Goal: Task Accomplishment & Management: Use online tool/utility

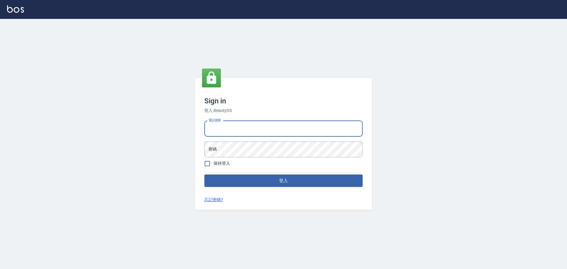
click at [272, 132] on input "電話號碼" at bounding box center [283, 129] width 158 height 16
type input "0989189977"
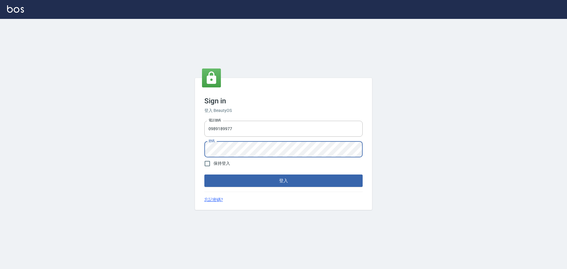
click at [204, 175] on button "登入" at bounding box center [283, 181] width 158 height 12
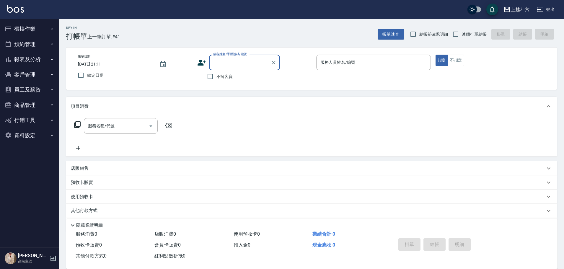
click at [220, 79] on span "不留客資" at bounding box center [225, 77] width 17 height 6
click at [217, 79] on input "不留客資" at bounding box center [210, 76] width 12 height 12
checkbox input "true"
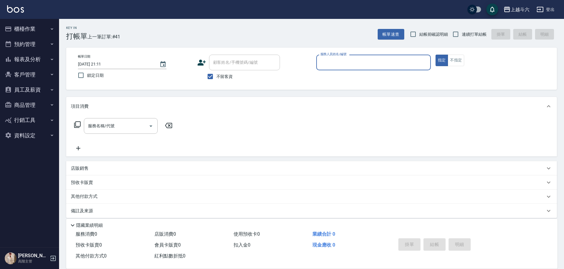
click at [472, 34] on span "連續打單結帳" at bounding box center [474, 34] width 25 height 6
click at [462, 34] on input "連續打單結帳" at bounding box center [456, 34] width 12 height 12
checkbox input "true"
click at [389, 58] on input "服務人員姓名/編號" at bounding box center [373, 62] width 109 height 10
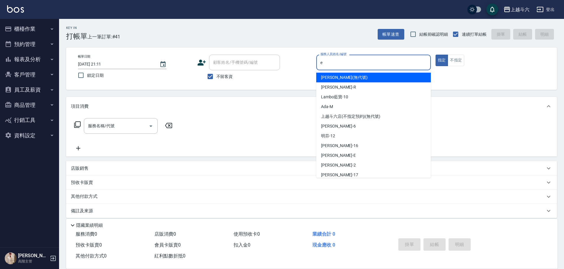
type input "e"
type button "true"
type input "[PERSON_NAME]"
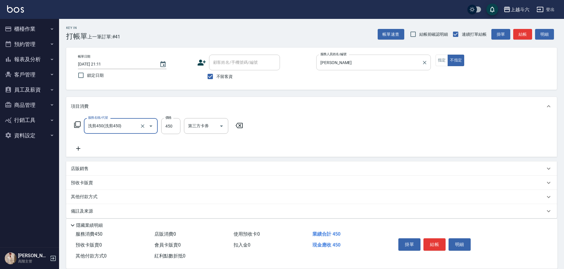
type input "洗剪450"
click at [172, 126] on input "23" at bounding box center [170, 126] width 19 height 16
type input "450"
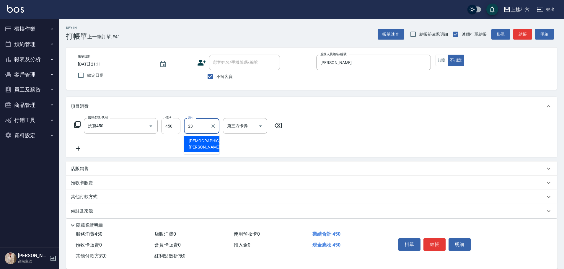
type input "[PERSON_NAME]-23"
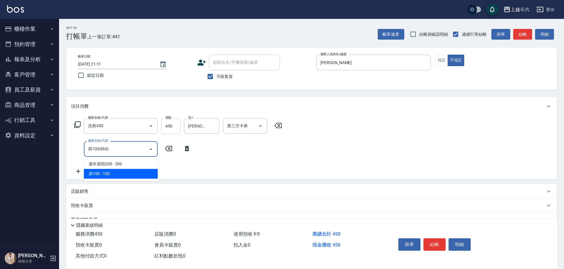
type input "肩100(特6)"
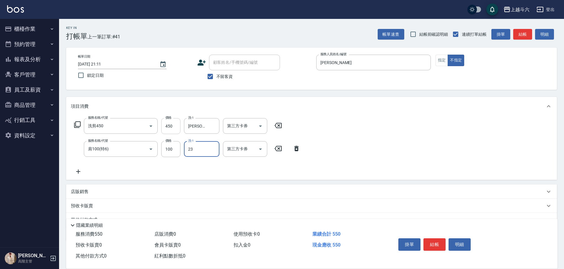
type input "[PERSON_NAME]-23"
click at [432, 245] on button "結帳" at bounding box center [435, 244] width 22 height 12
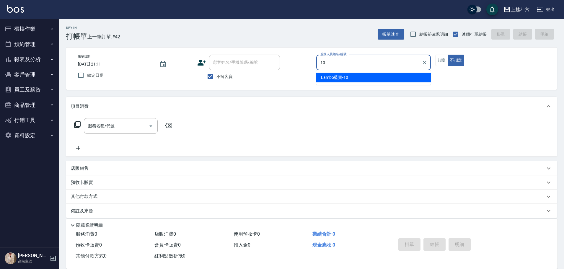
type input "Lambo藍寶-10"
type button "false"
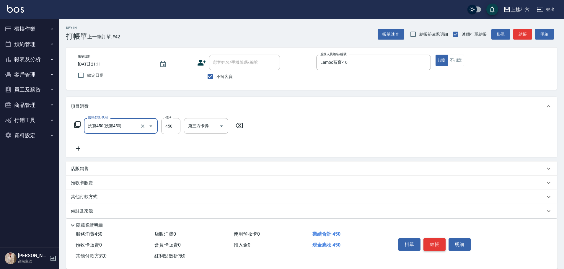
type input "洗剪450"
type input "520"
type input "[PERSON_NAME]-23"
click at [432, 245] on button "結帳" at bounding box center [435, 244] width 22 height 12
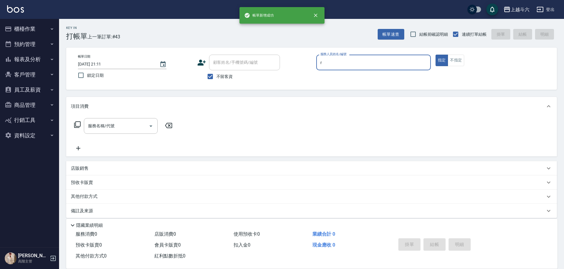
type input "[PERSON_NAME]"
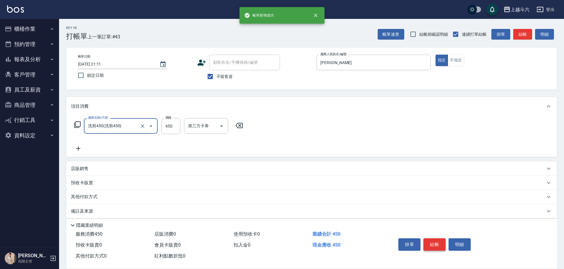
type input "洗剪450"
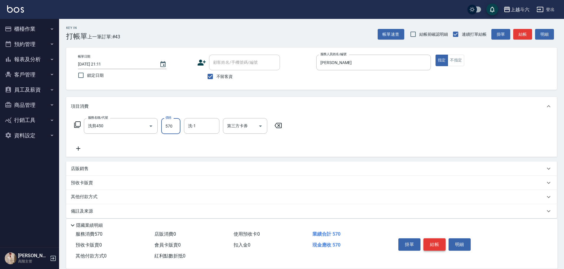
type input "570"
type input "萱芸-32"
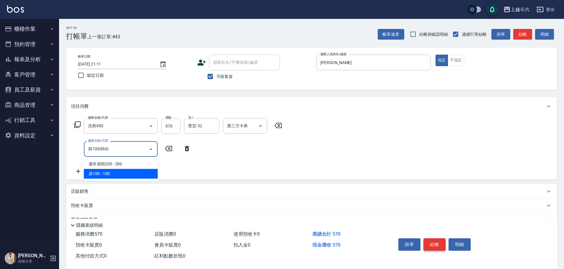
type input "肩100(特6)"
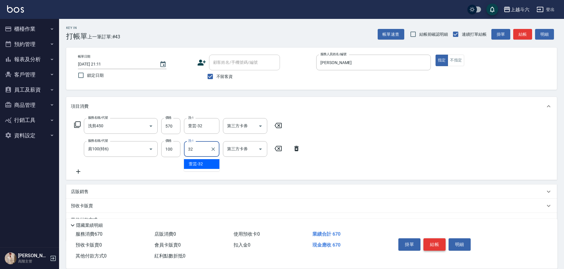
type input "萱芸-32"
click at [432, 245] on button "結帳" at bounding box center [435, 244] width 22 height 12
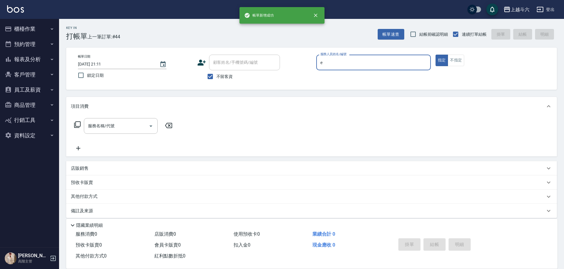
type input "[PERSON_NAME]"
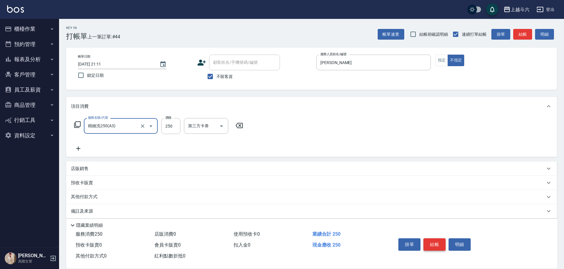
type input "精緻洗250(A3)"
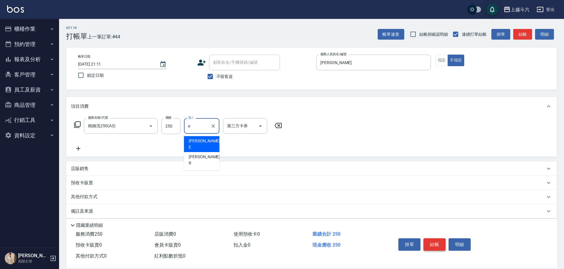
type input "[PERSON_NAME]"
click at [432, 245] on button "結帳" at bounding box center [435, 244] width 22 height 12
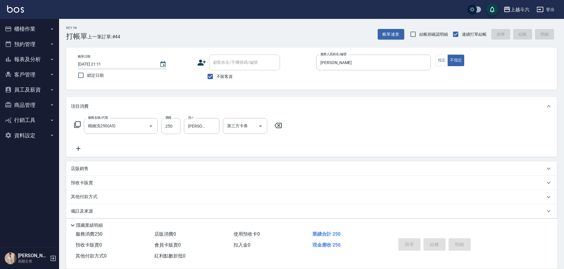
type input "[DATE] 21:12"
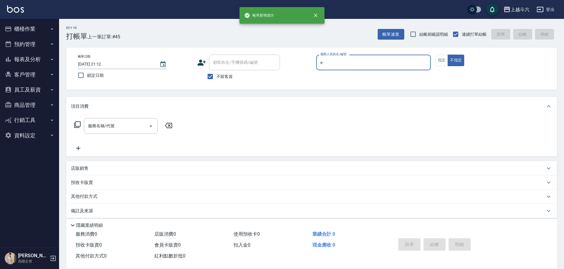
type input "[PERSON_NAME]"
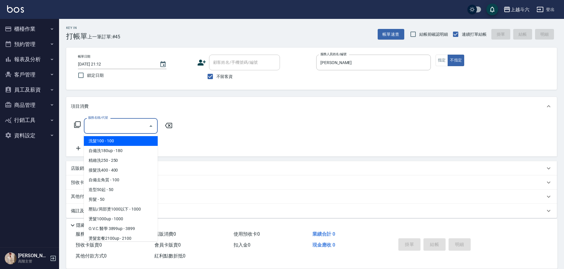
click at [103, 126] on input "服務名稱/代號" at bounding box center [117, 126] width 60 height 10
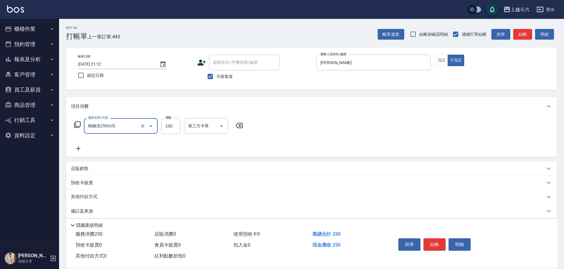
type input "精緻洗250(A3)"
type input "300"
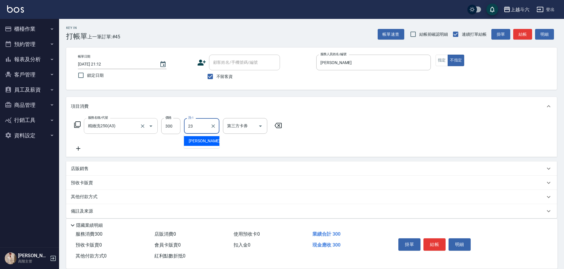
type input "[PERSON_NAME]-23"
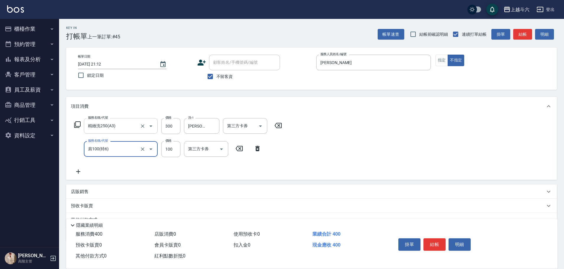
type input "肩100(特6)"
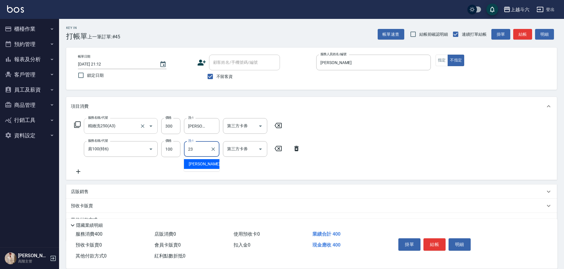
type input "[PERSON_NAME]-23"
click at [437, 243] on button "結帳" at bounding box center [435, 244] width 22 height 12
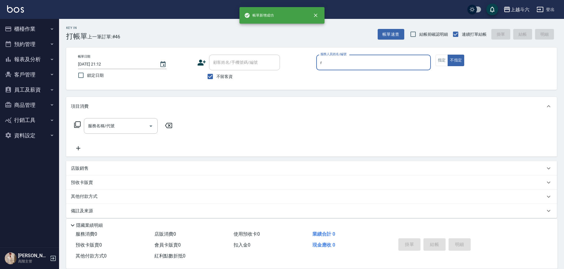
type input "[PERSON_NAME]"
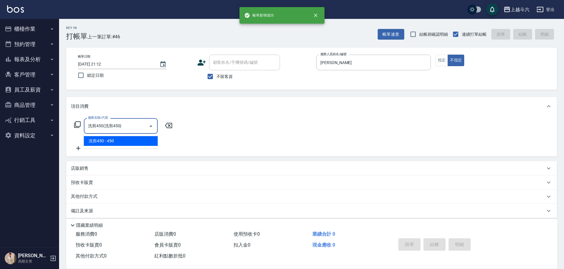
type input "洗剪450"
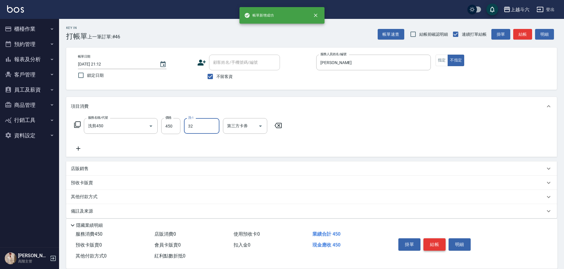
type input "萱芸-32"
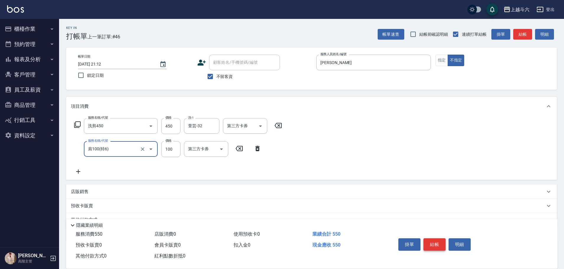
type input "肩100(特6)"
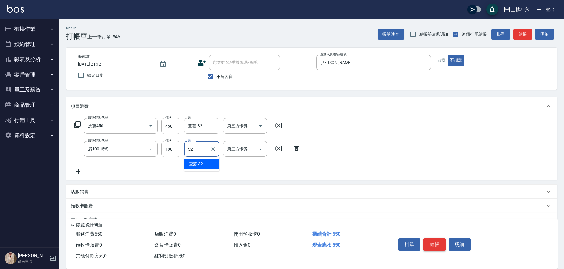
type input "萱芸-32"
click at [437, 243] on button "結帳" at bounding box center [435, 244] width 22 height 12
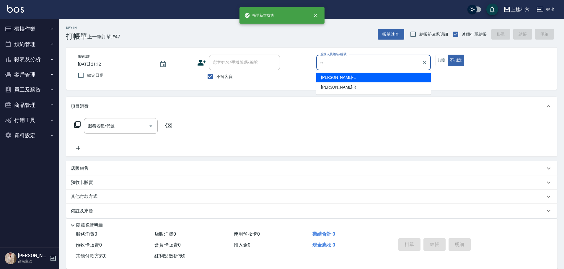
type input "[PERSON_NAME]"
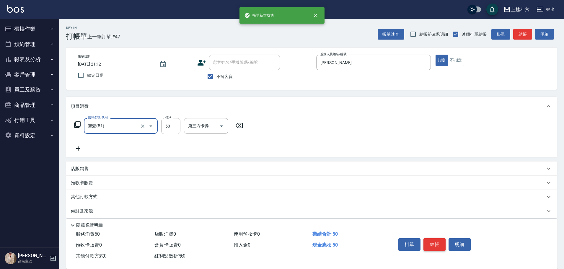
type input "剪髮(B1)"
type input "250"
click at [436, 243] on button "結帳" at bounding box center [435, 244] width 22 height 12
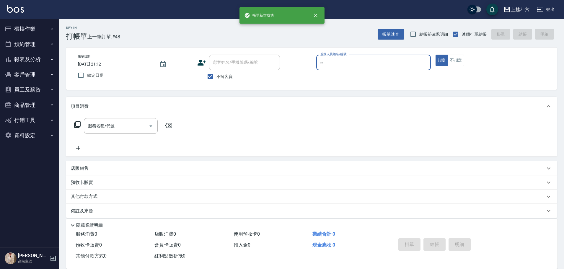
type input "[PERSON_NAME]"
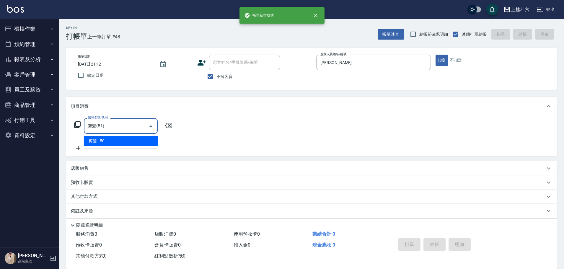
type input "剪髮(B1)"
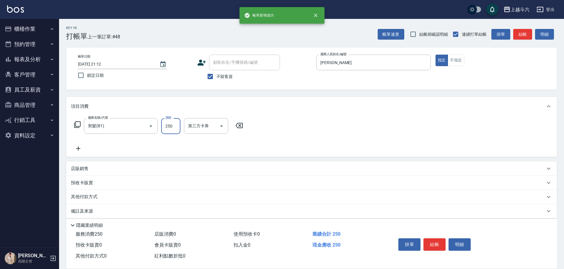
type input "250"
click at [436, 244] on button "結帳" at bounding box center [435, 244] width 22 height 12
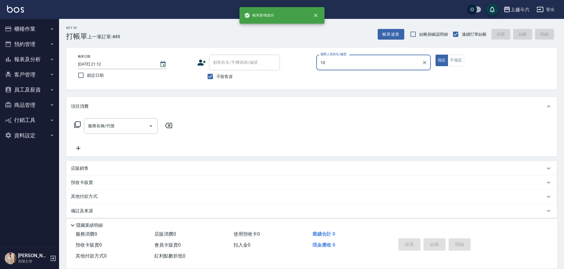
type input "Lambo藍寶-10"
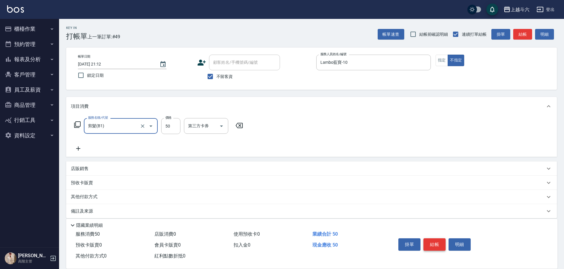
type input "剪髮(B1)"
type input "200"
click at [436, 244] on button "結帳" at bounding box center [435, 244] width 22 height 12
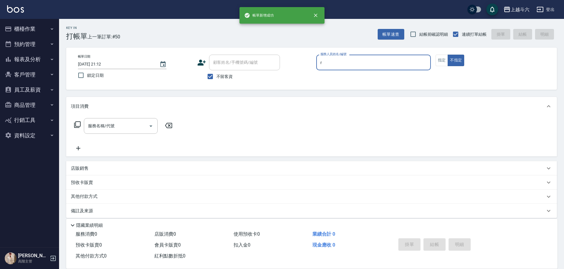
type input "[PERSON_NAME]"
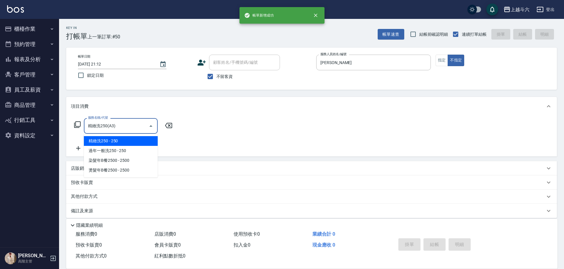
type input "精緻洗250(A3)"
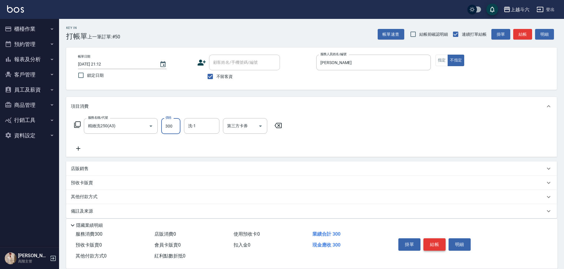
type input "300"
type input "萱芸-32"
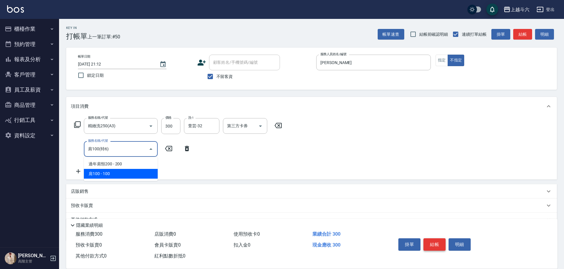
type input "肩100(特6)"
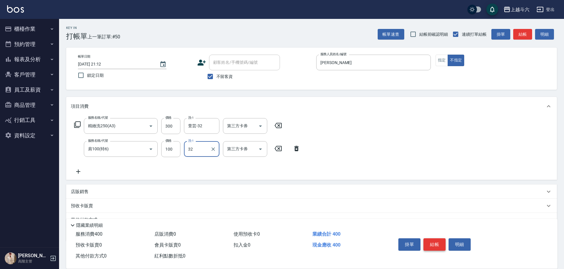
type input "萱芸-32"
click at [436, 244] on button "結帳" at bounding box center [435, 244] width 22 height 12
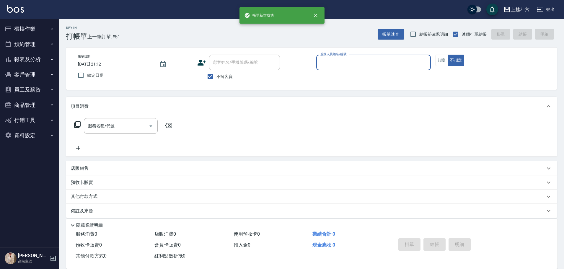
click at [52, 32] on button "櫃檯作業" at bounding box center [29, 28] width 54 height 15
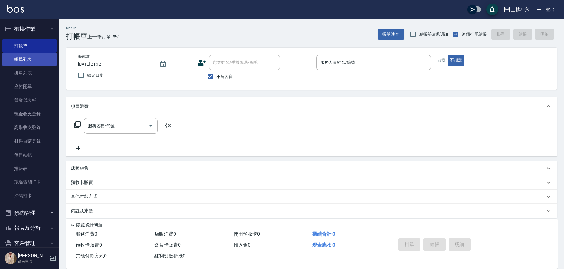
click at [48, 56] on link "帳單列表" at bounding box center [29, 60] width 54 height 14
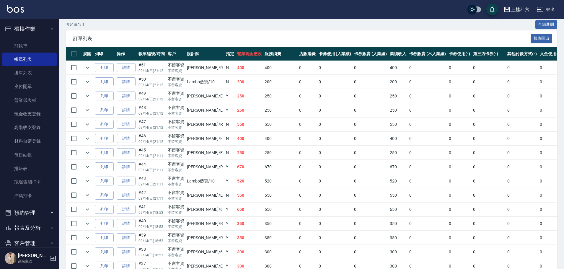
scroll to position [118, 0]
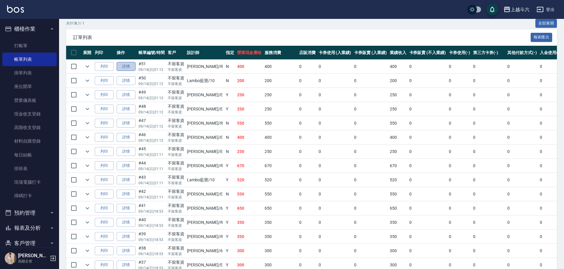
click at [130, 64] on link "詳情" at bounding box center [126, 66] width 19 height 9
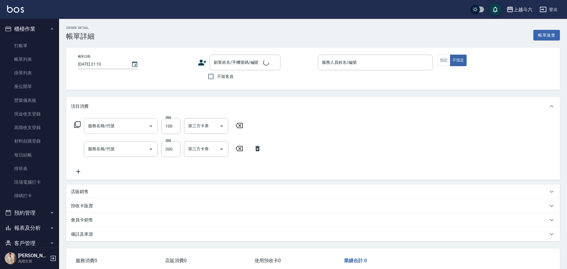
type input "[DATE] 21:12"
checkbox input "true"
type input "[PERSON_NAME]"
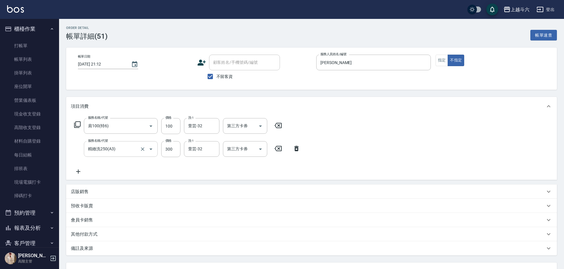
type input "肩100(特6)"
type input "精緻洗250(A3)"
click at [79, 171] on icon at bounding box center [78, 171] width 15 height 7
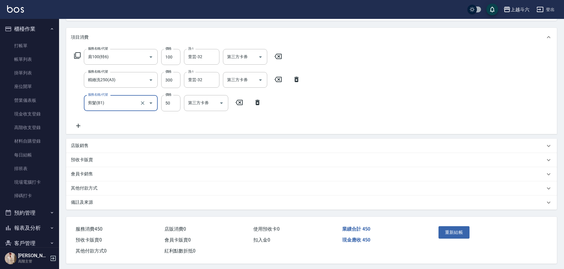
scroll to position [74, 0]
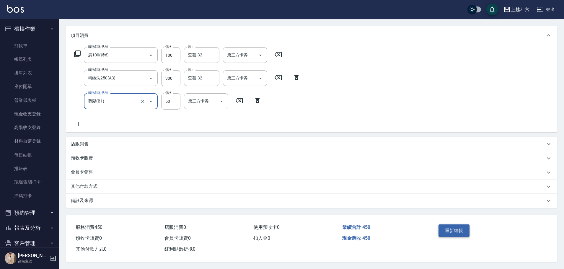
type input "剪髮(B1)"
click at [453, 233] on button "重新結帳" at bounding box center [454, 231] width 31 height 12
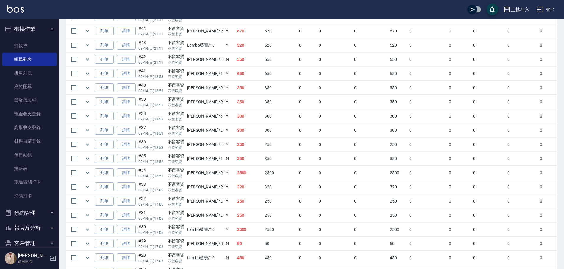
scroll to position [266, 0]
click at [129, 160] on link "詳情" at bounding box center [126, 159] width 19 height 9
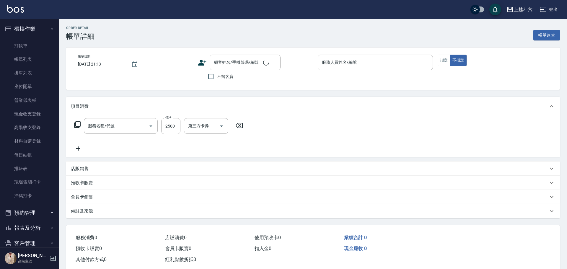
type input "[DATE] 18:51"
checkbox input "true"
type input "[PERSON_NAME]"
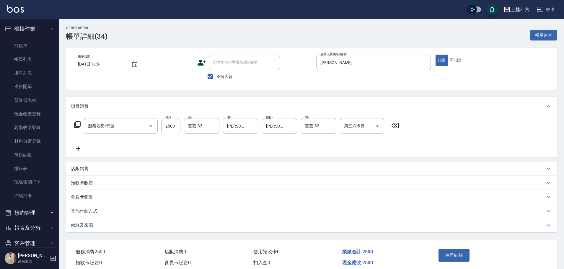
type input "燙髮套餐2100up(c4)"
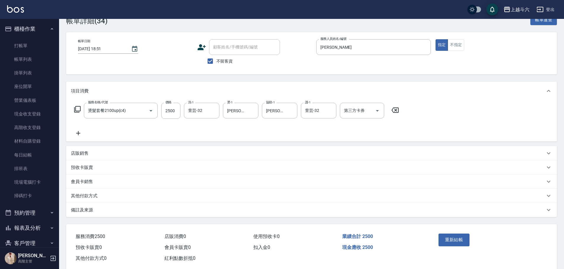
scroll to position [27, 0]
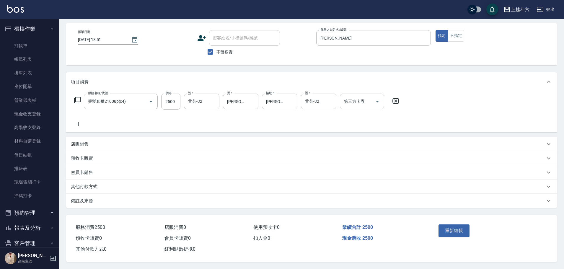
click at [112, 142] on div "店販銷售" at bounding box center [308, 144] width 474 height 6
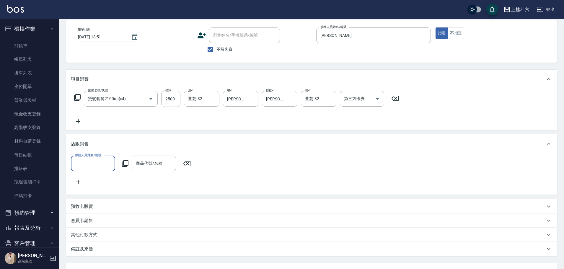
scroll to position [0, 0]
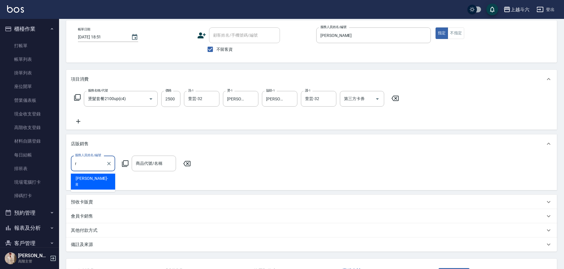
type input "[PERSON_NAME]"
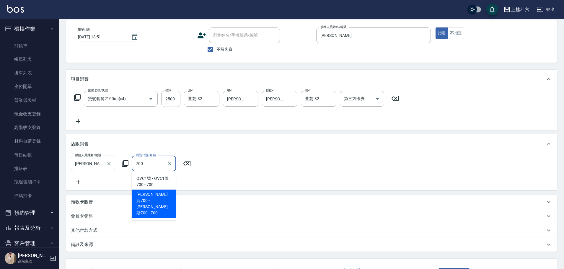
type input "[PERSON_NAME]斯700"
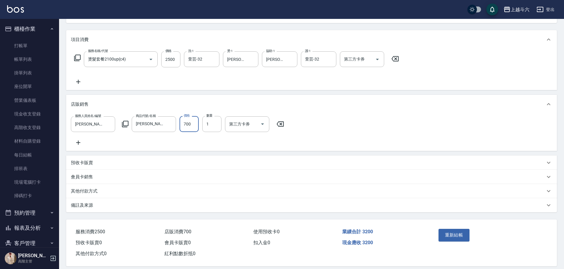
scroll to position [78, 0]
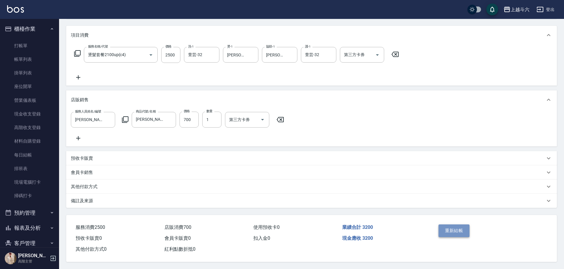
click at [466, 225] on button "重新結帳" at bounding box center [454, 231] width 31 height 12
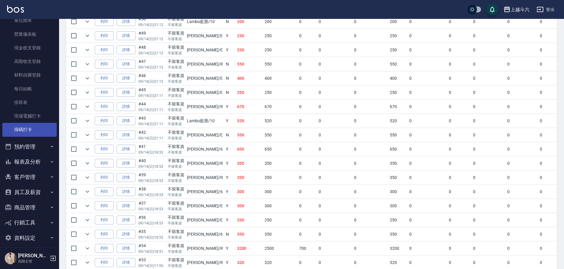
scroll to position [71, 0]
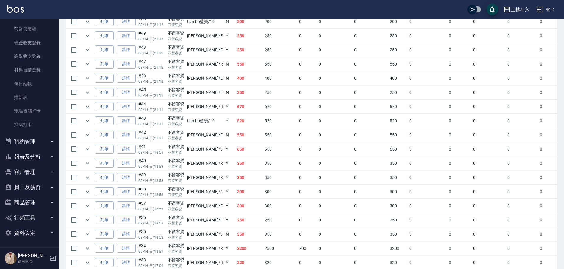
click at [45, 155] on button "報表及分析" at bounding box center [29, 156] width 54 height 15
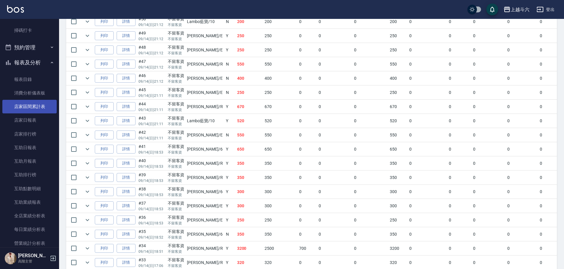
scroll to position [189, 0]
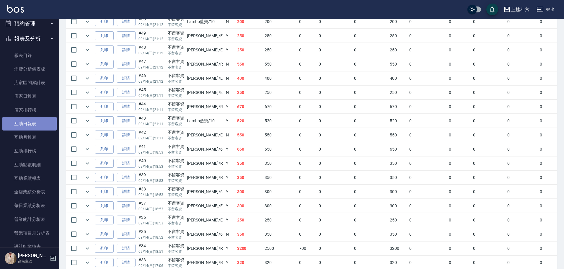
click at [47, 125] on link "互助日報表" at bounding box center [29, 124] width 54 height 14
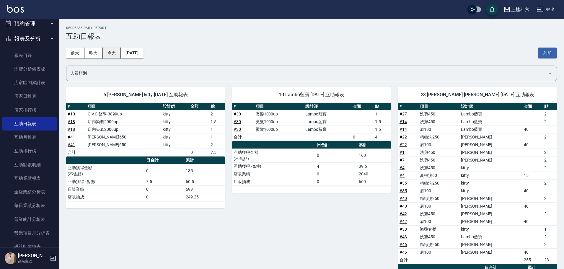
click at [111, 53] on button "今天" at bounding box center [112, 53] width 18 height 11
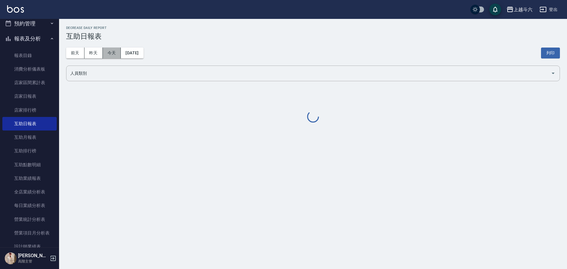
click at [111, 53] on button "今天" at bounding box center [112, 53] width 18 height 11
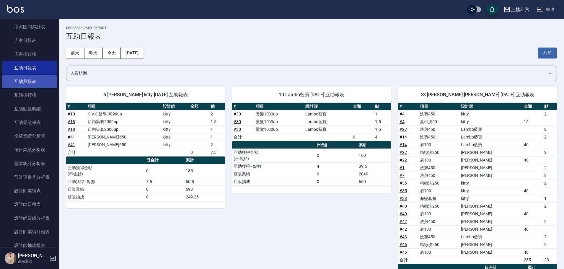
scroll to position [248, 0]
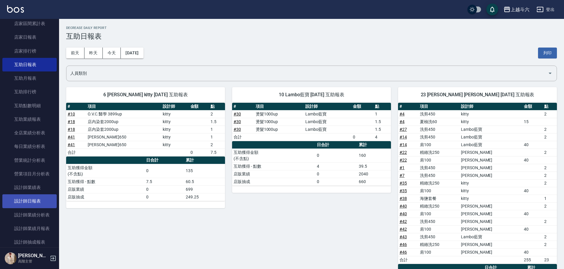
click at [42, 199] on link "設計師日報表" at bounding box center [29, 201] width 54 height 14
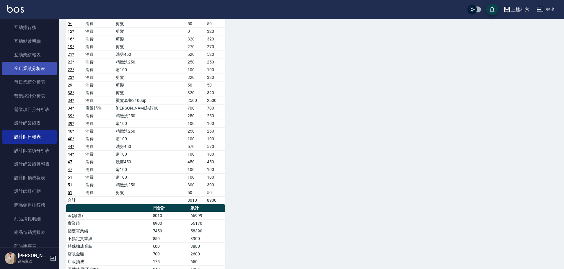
scroll to position [337, 0]
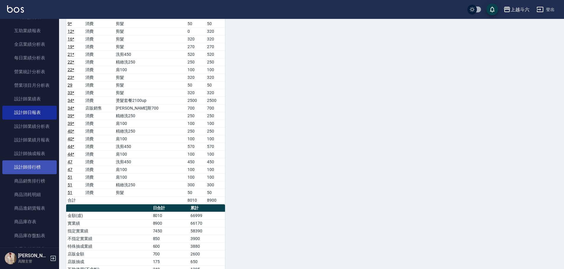
click at [36, 167] on link "設計師排行榜" at bounding box center [29, 167] width 54 height 14
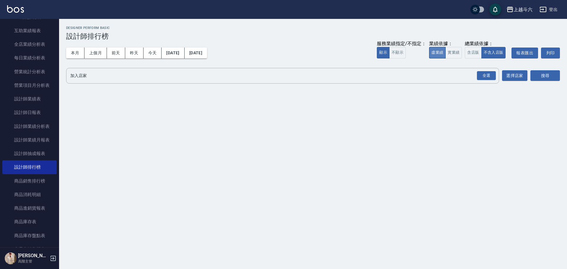
click at [444, 56] on button "虛業績" at bounding box center [437, 53] width 17 height 12
drag, startPoint x: 451, startPoint y: 56, endPoint x: 462, endPoint y: 70, distance: 17.7
click at [452, 56] on button "實業績" at bounding box center [454, 53] width 17 height 12
click at [487, 80] on button "全選" at bounding box center [486, 76] width 21 height 12
click at [538, 75] on button "搜尋" at bounding box center [546, 75] width 30 height 11
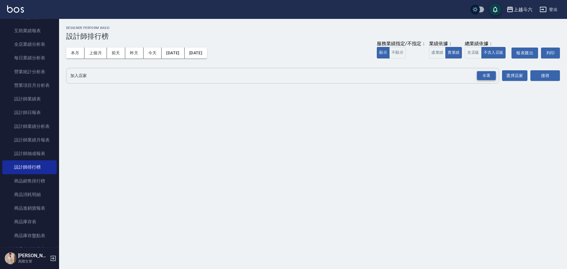
drag, startPoint x: 491, startPoint y: 78, endPoint x: 524, endPoint y: 78, distance: 33.7
click at [492, 78] on div "全選" at bounding box center [486, 75] width 19 height 9
click at [548, 76] on button "搜尋" at bounding box center [546, 76] width 30 height 11
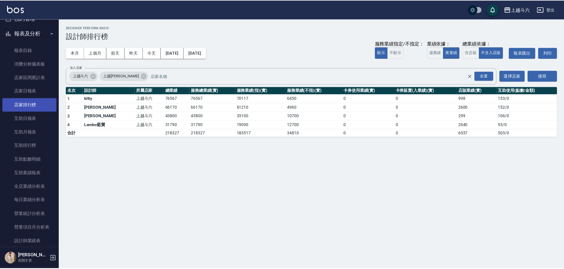
scroll to position [189, 0]
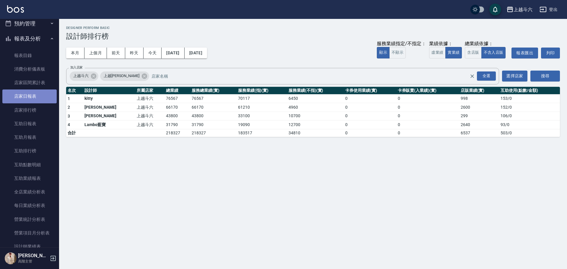
click at [39, 97] on link "店家日報表" at bounding box center [29, 97] width 54 height 14
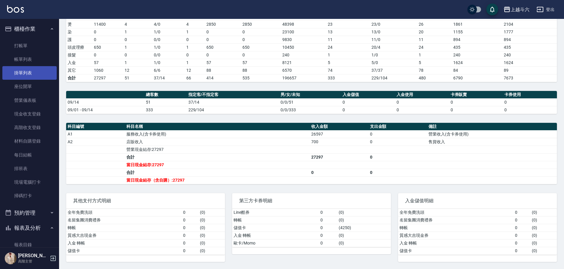
drag, startPoint x: 45, startPoint y: 62, endPoint x: 43, endPoint y: 75, distance: 12.5
click at [45, 62] on link "帳單列表" at bounding box center [29, 60] width 54 height 14
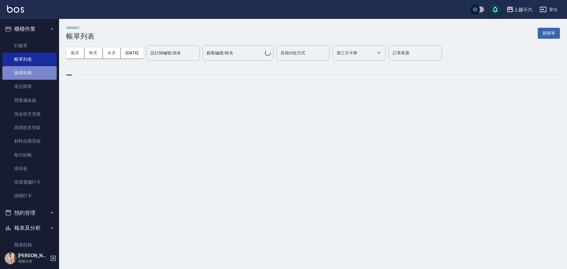
click at [48, 67] on link "掛單列表" at bounding box center [29, 73] width 54 height 14
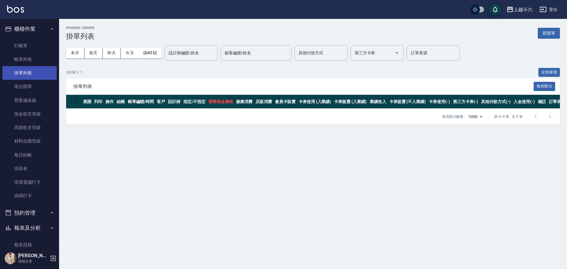
click at [44, 73] on link "掛單列表" at bounding box center [29, 73] width 54 height 14
click at [48, 62] on link "帳單列表" at bounding box center [29, 60] width 54 height 14
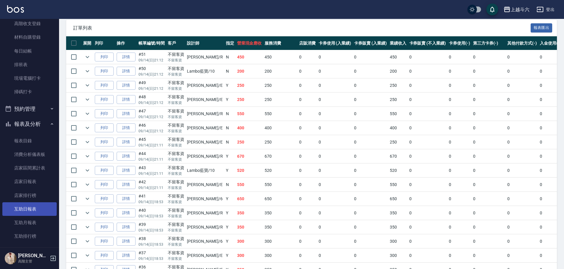
scroll to position [148, 0]
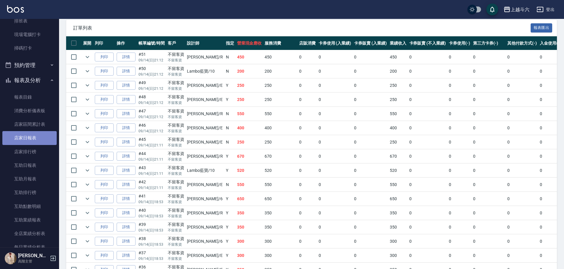
click at [45, 137] on link "店家日報表" at bounding box center [29, 138] width 54 height 14
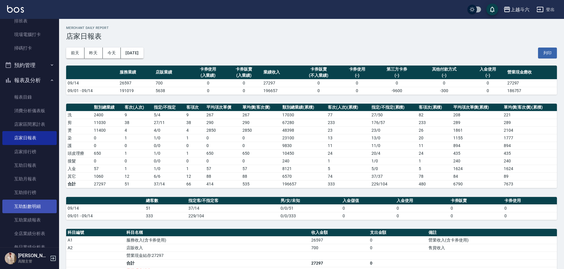
drag, startPoint x: 85, startPoint y: 135, endPoint x: 33, endPoint y: 200, distance: 82.8
click at [345, 24] on div "上越斗六 [DATE] 店家日報表 列印時間： [DATE][PHONE_NUMBER]:24 Merchant Daily Report 店家日報表 [DA…" at bounding box center [311, 197] width 505 height 356
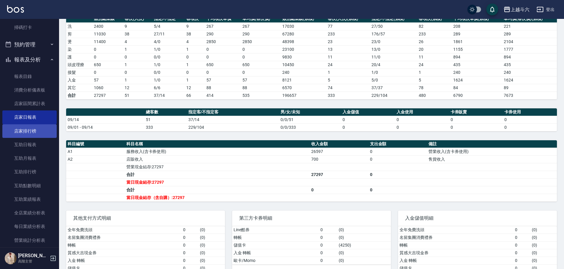
scroll to position [266, 0]
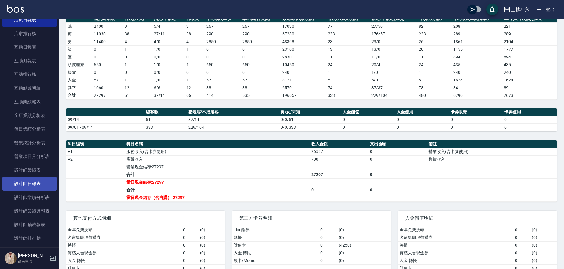
click at [39, 187] on link "設計師日報表" at bounding box center [29, 184] width 54 height 14
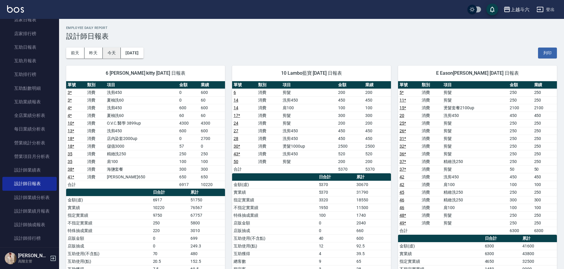
click at [110, 54] on button "今天" at bounding box center [112, 53] width 18 height 11
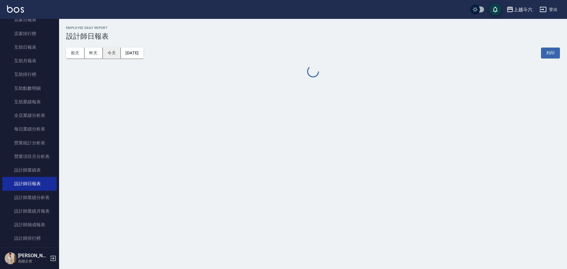
click at [110, 54] on button "今天" at bounding box center [112, 53] width 18 height 11
click at [111, 54] on button "今天" at bounding box center [112, 53] width 18 height 11
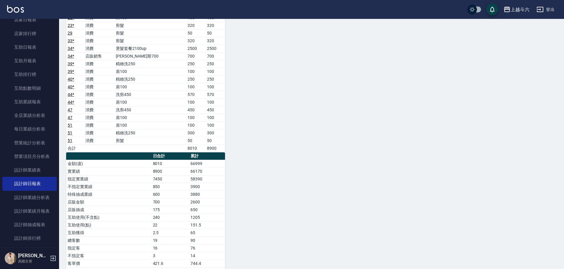
scroll to position [494, 0]
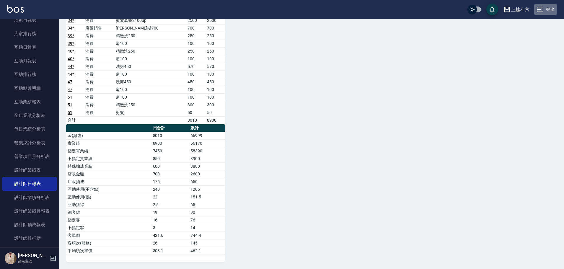
click at [552, 9] on button "登出" at bounding box center [545, 9] width 23 height 11
